Goal: Entertainment & Leisure: Consume media (video, audio)

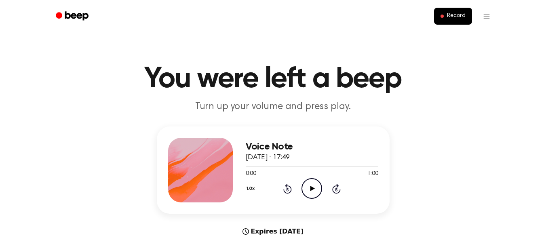
click at [314, 187] on icon "Play Audio" at bounding box center [312, 188] width 21 height 21
click at [307, 191] on icon "Play Audio" at bounding box center [312, 188] width 21 height 21
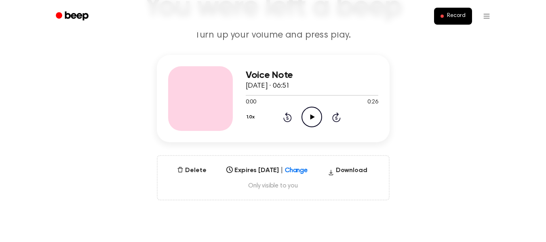
scroll to position [64, 0]
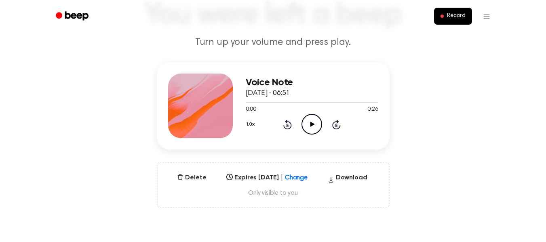
drag, startPoint x: 224, startPoint y: 126, endPoint x: 486, endPoint y: 133, distance: 262.0
click at [486, 133] on div "Voice Note [DATE] · 06:51 0:00 0:26 Your browser does not support the [object O…" at bounding box center [273, 135] width 527 height 146
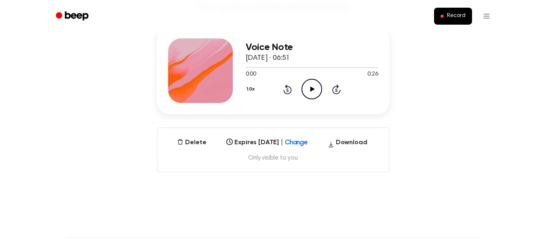
scroll to position [138, 0]
